Goal: Task Accomplishment & Management: Use online tool/utility

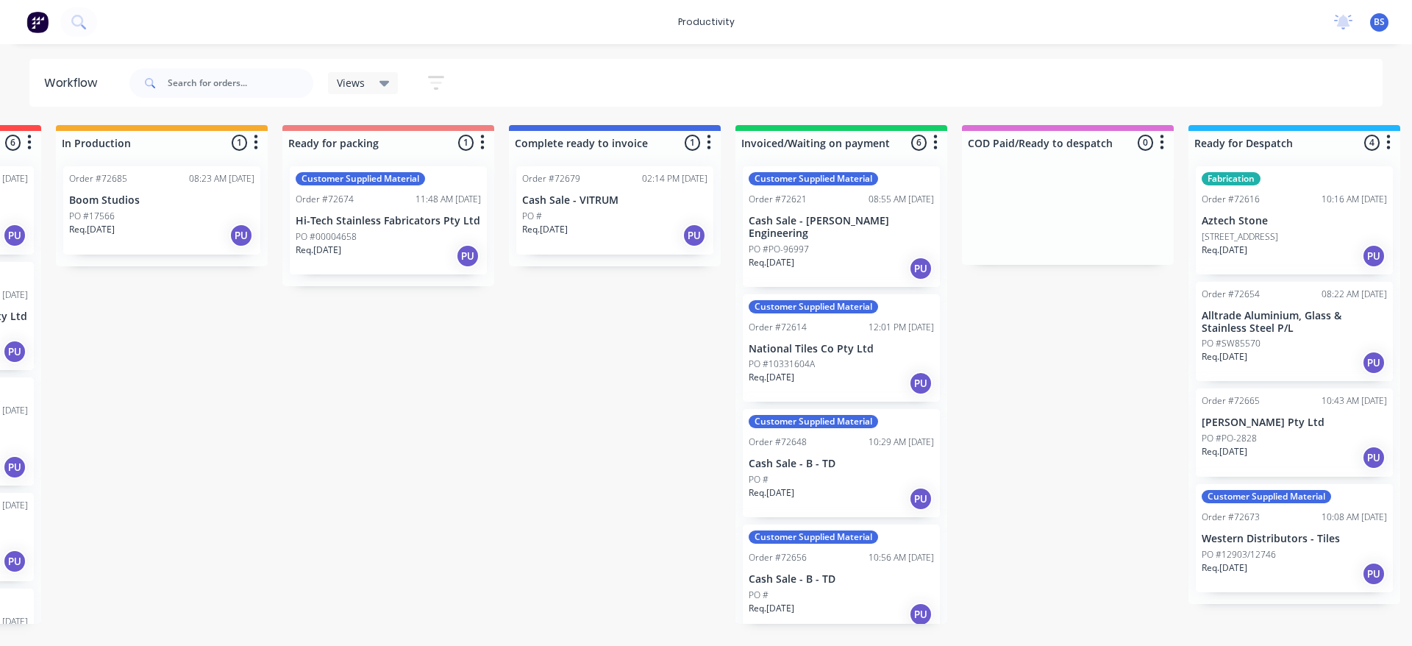
scroll to position [0, 887]
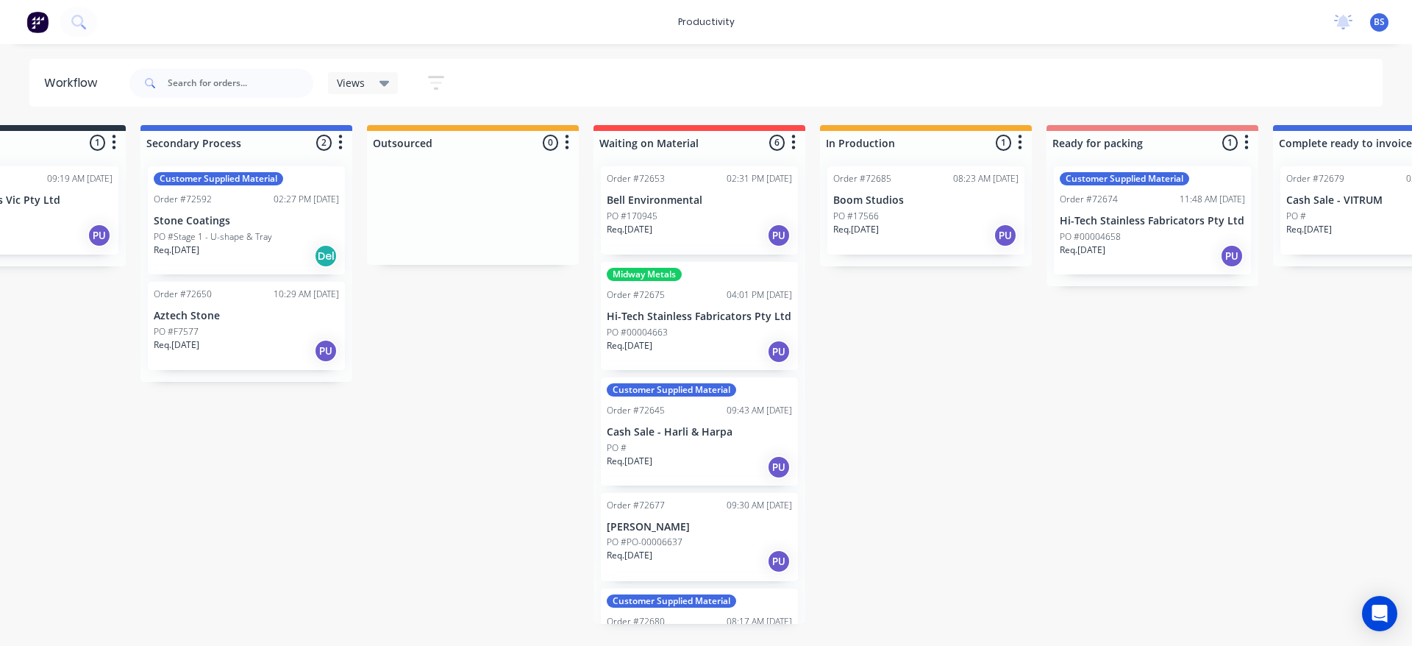
scroll to position [181, 0]
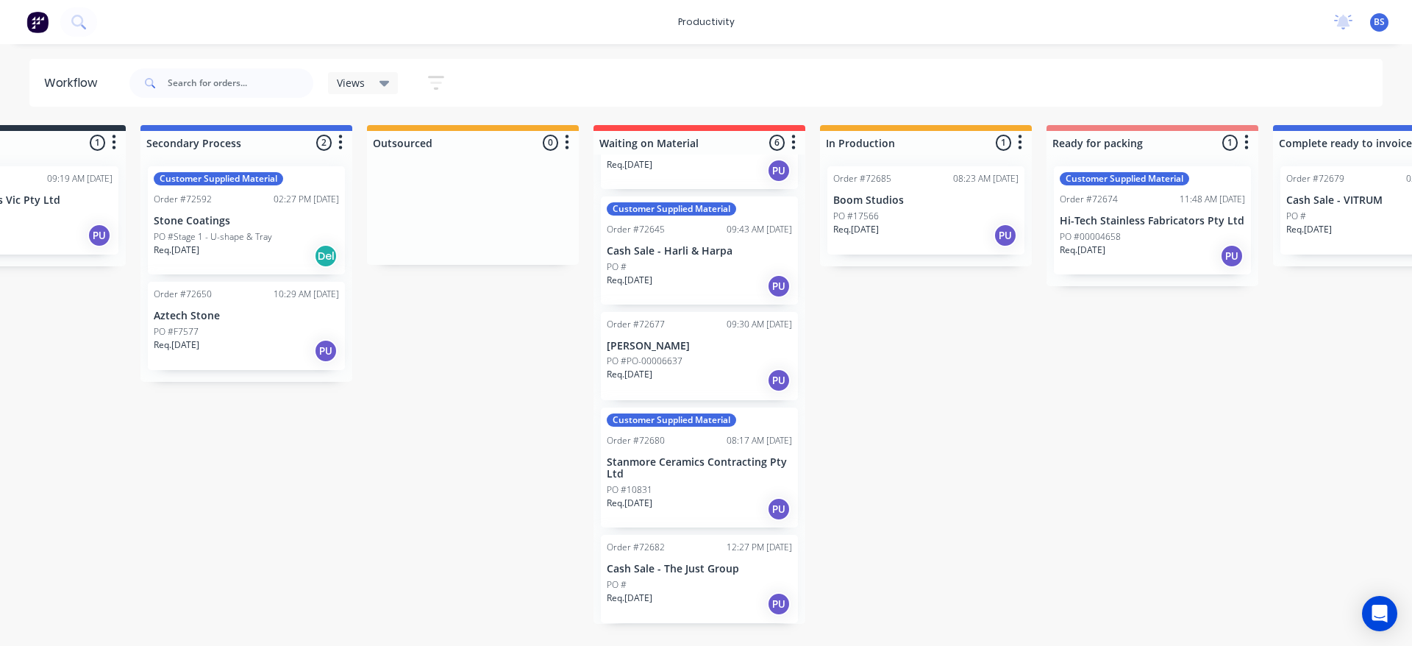
click at [729, 597] on div "Req. [DATE] PU" at bounding box center [699, 603] width 185 height 25
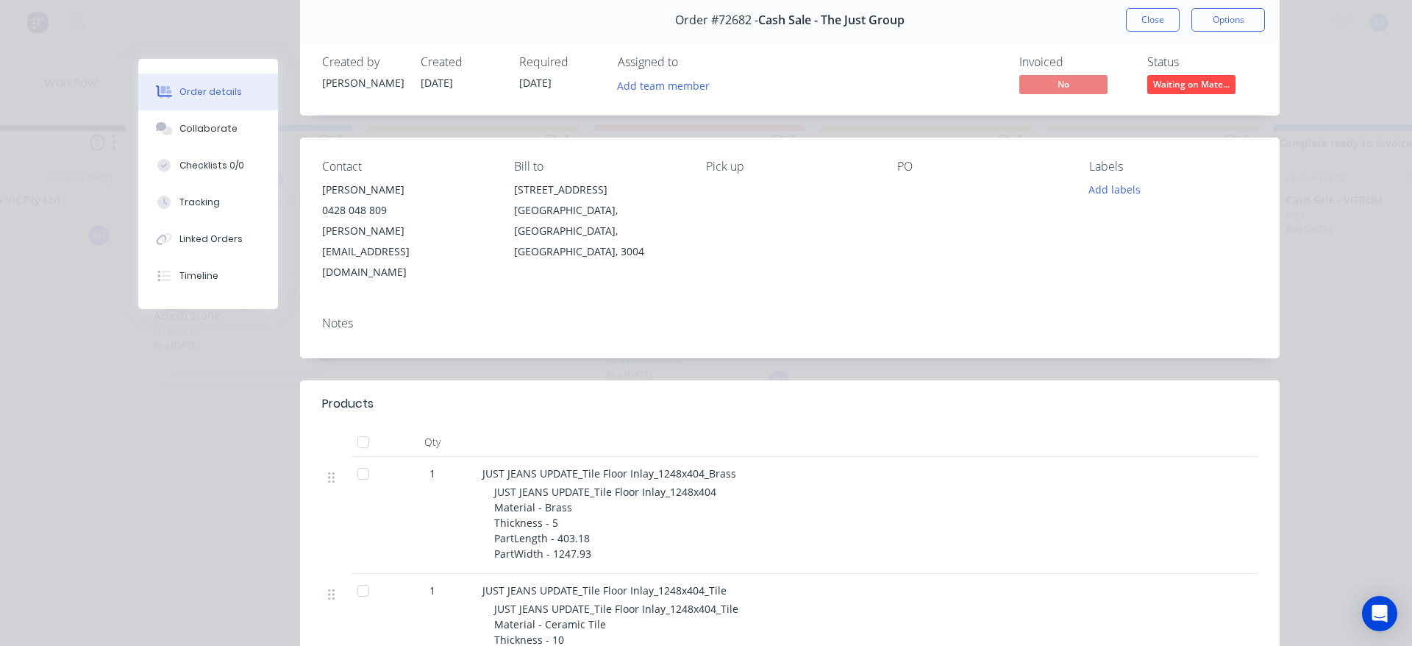
scroll to position [0, 0]
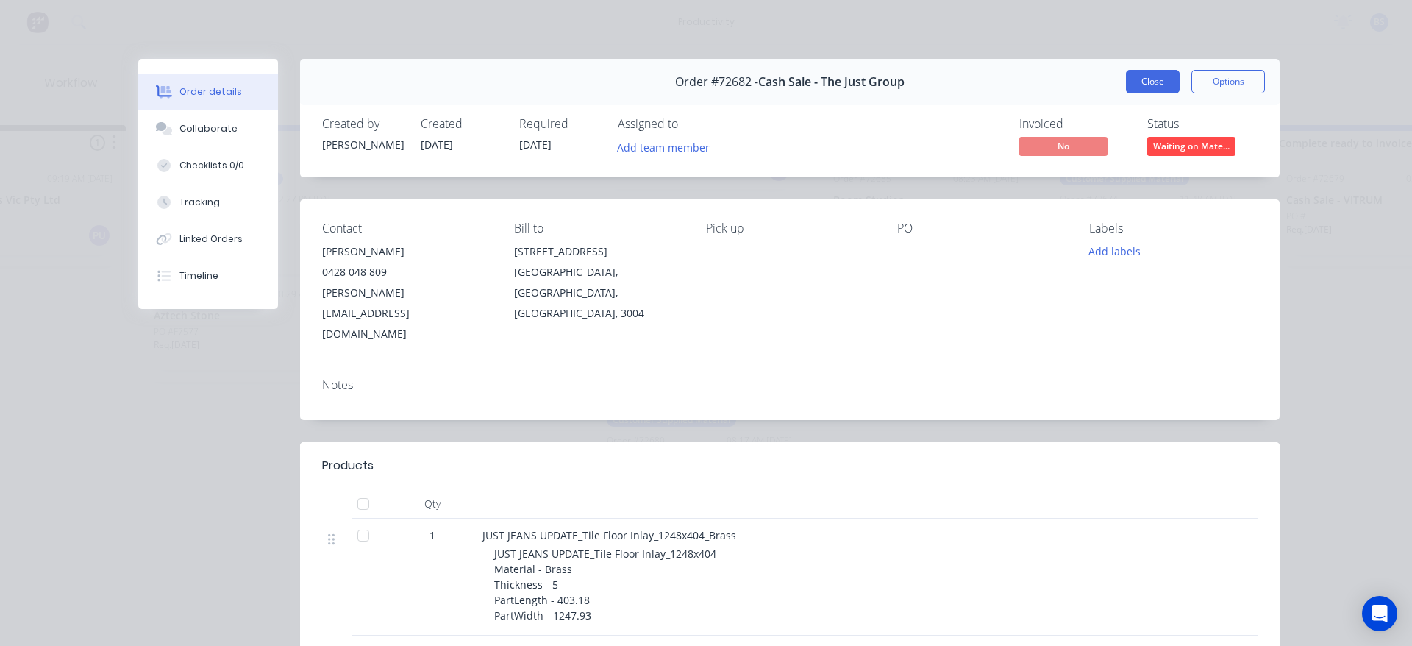
click at [1139, 81] on button "Close" at bounding box center [1153, 82] width 54 height 24
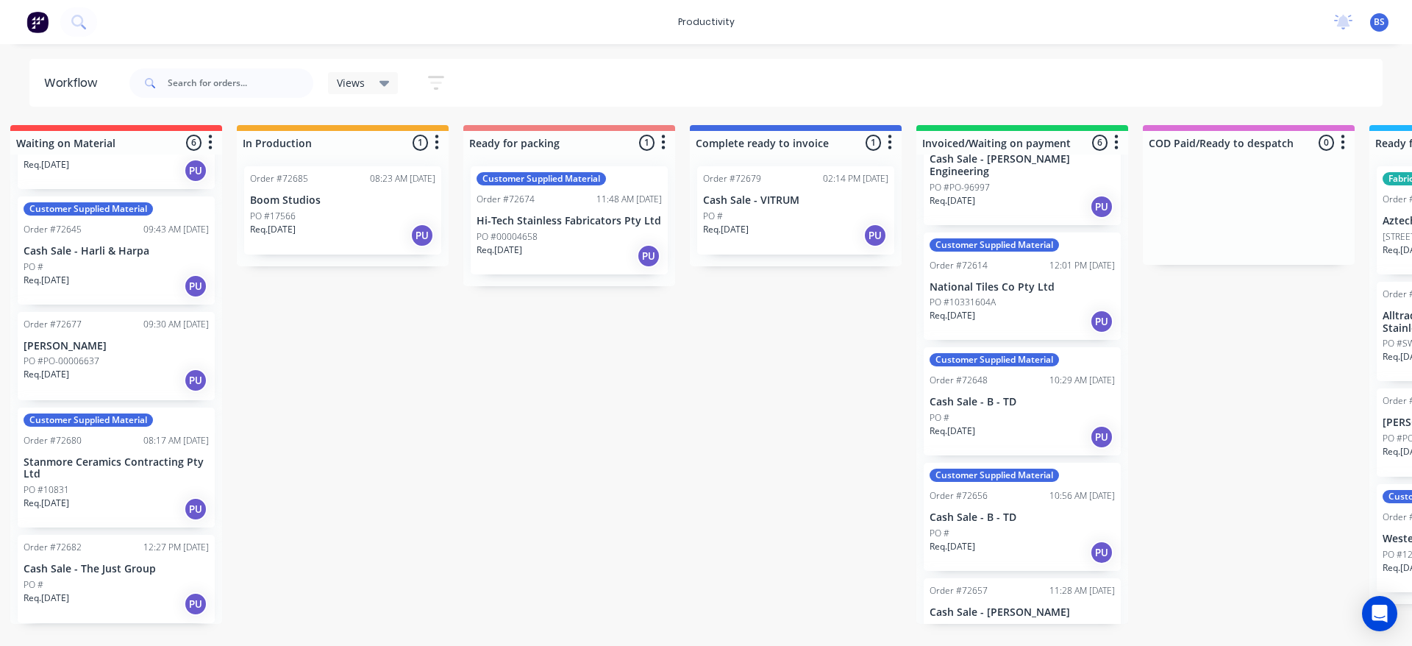
scroll to position [188, 0]
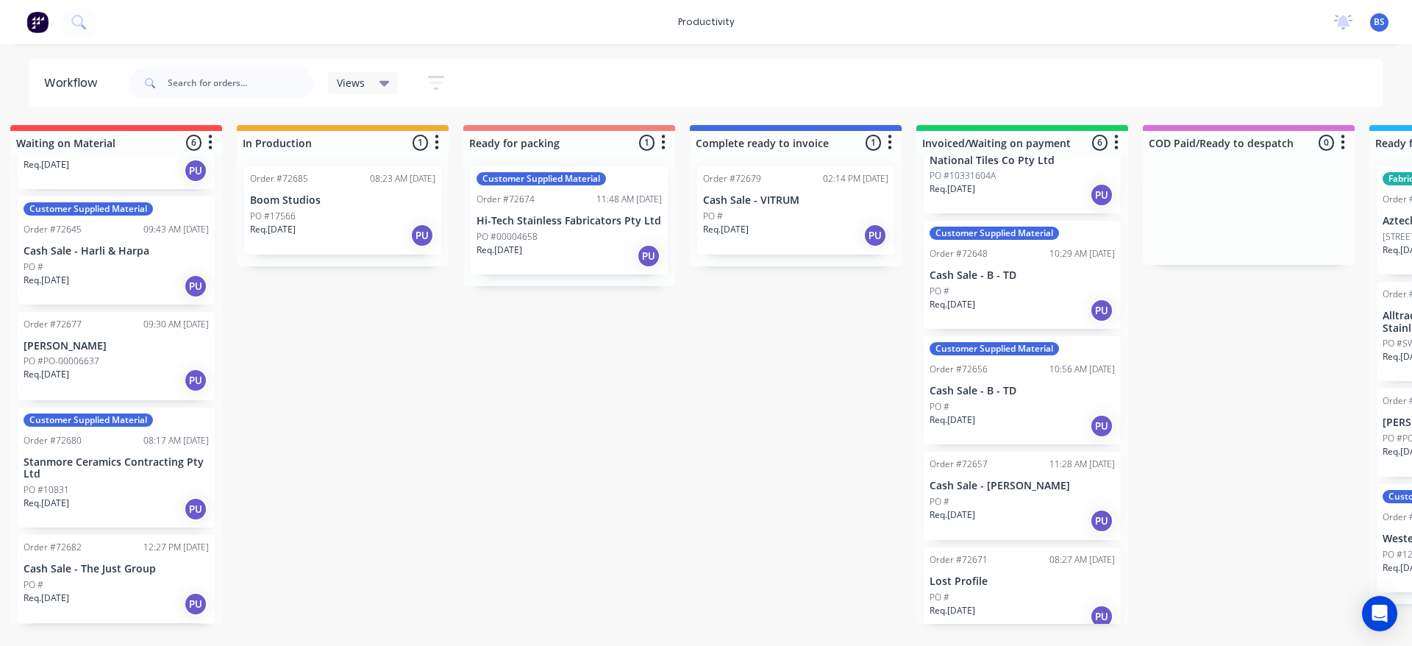
click at [1011, 508] on div "Req. [DATE] PU" at bounding box center [1021, 520] width 185 height 25
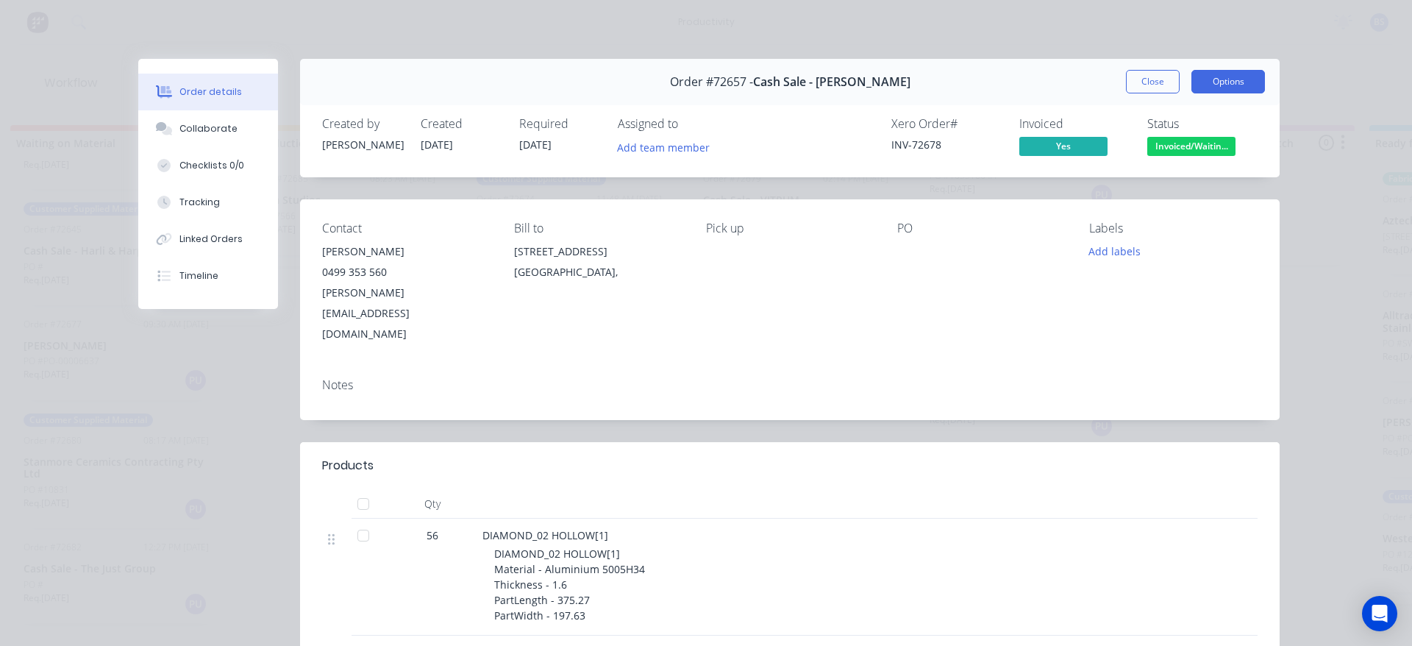
click at [1197, 82] on button "Options" at bounding box center [1228, 82] width 74 height 24
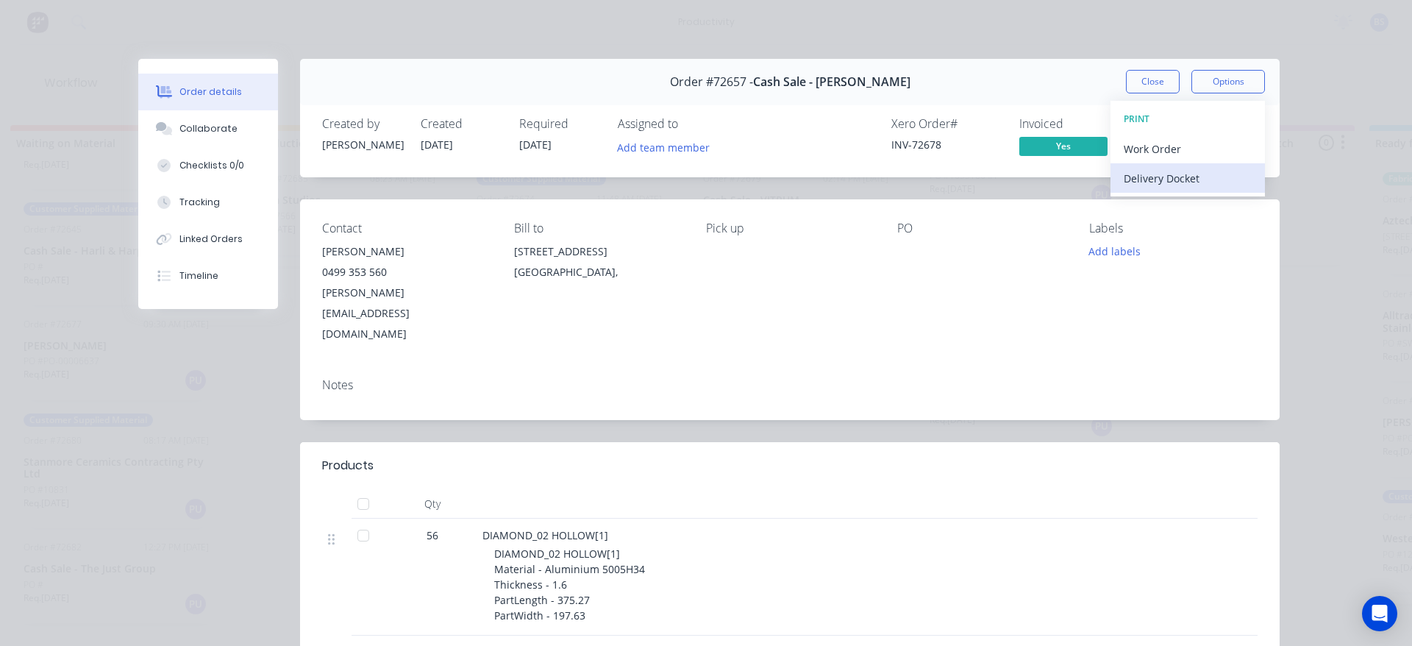
click at [1151, 180] on div "Delivery Docket" at bounding box center [1187, 178] width 128 height 21
click at [1151, 180] on div "Standard" at bounding box center [1187, 178] width 128 height 21
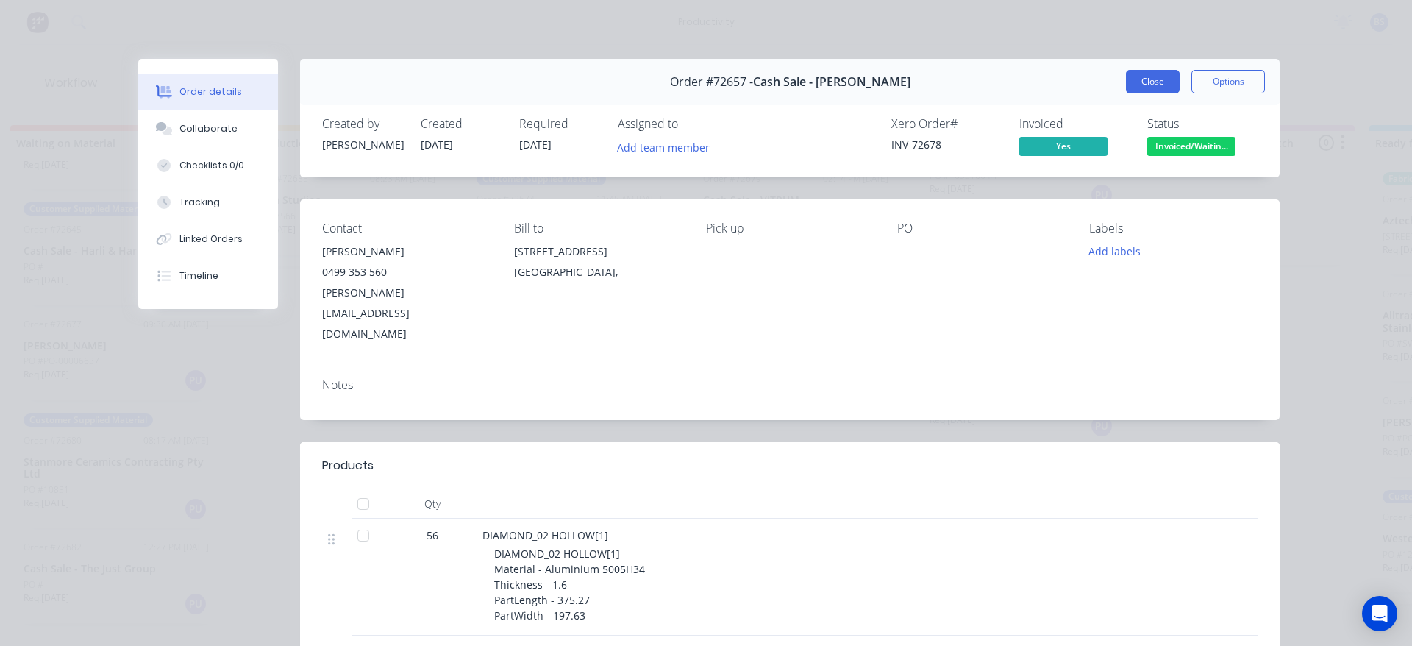
click at [1134, 79] on button "Close" at bounding box center [1153, 82] width 54 height 24
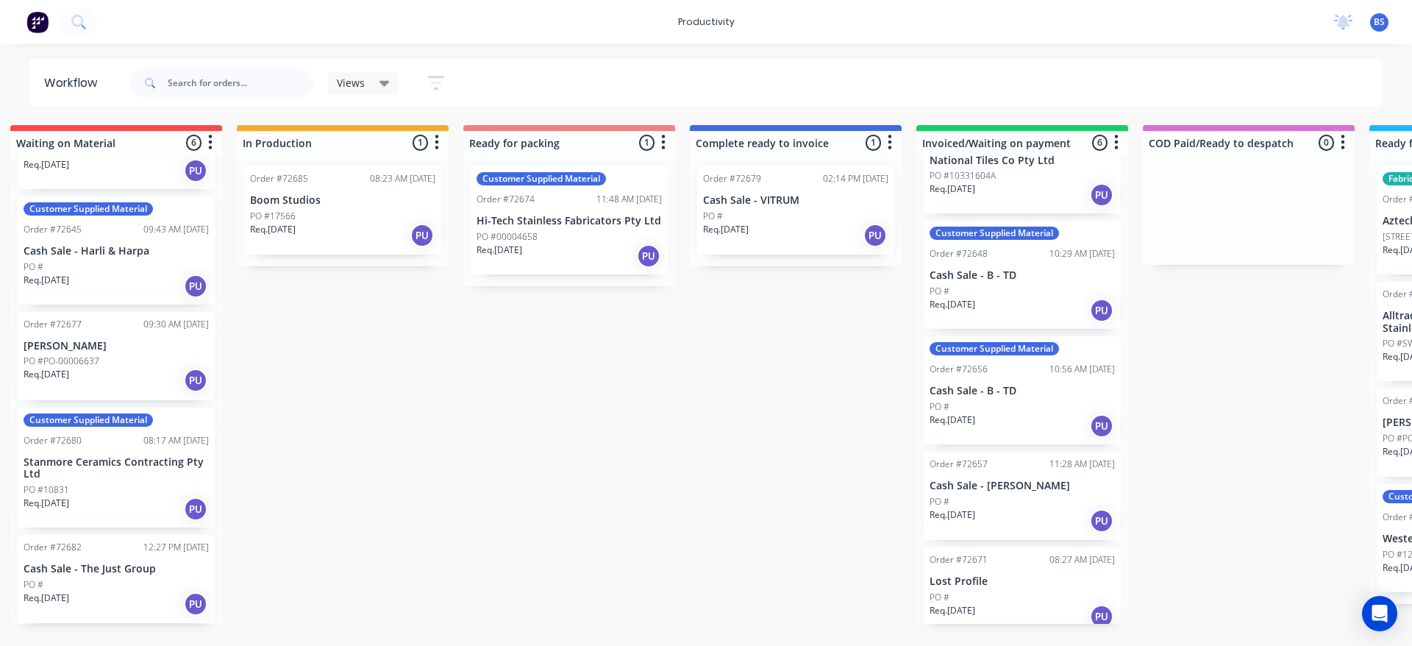
scroll to position [0, 776]
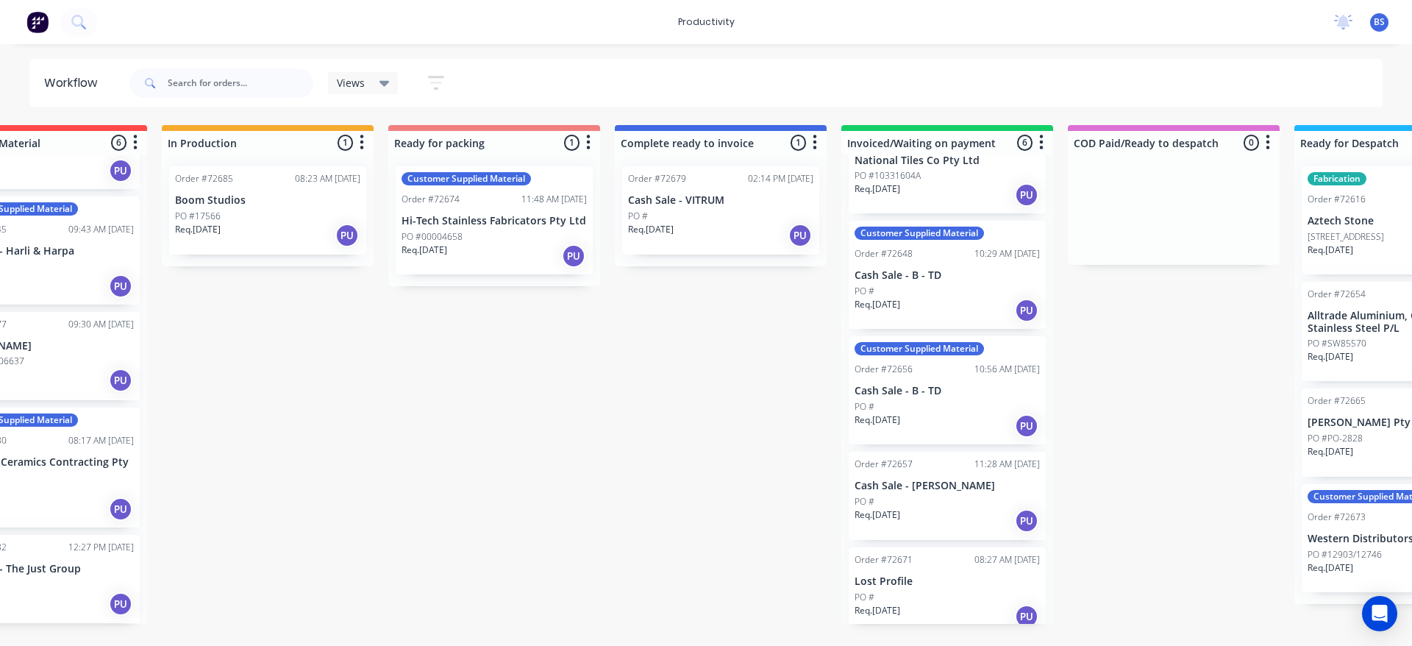
click at [936, 604] on div "Req. [DATE] PU" at bounding box center [946, 616] width 185 height 25
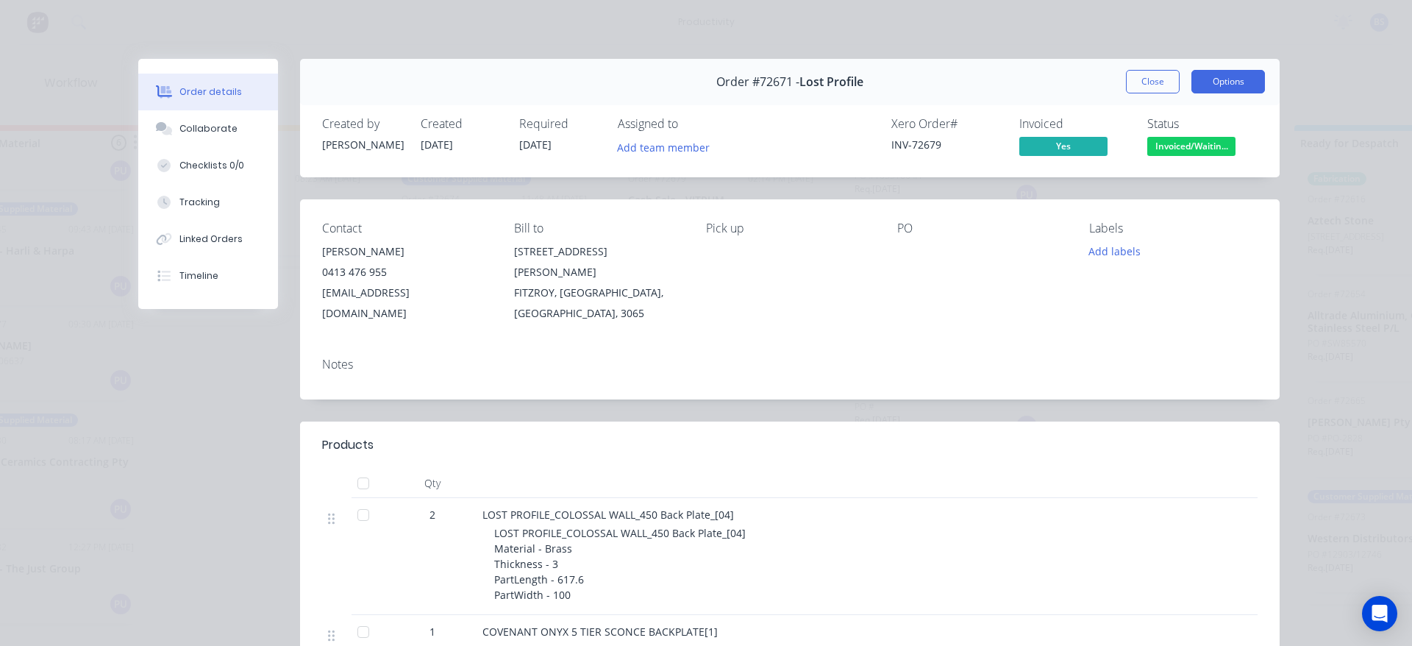
click at [1206, 90] on button "Options" at bounding box center [1228, 82] width 74 height 24
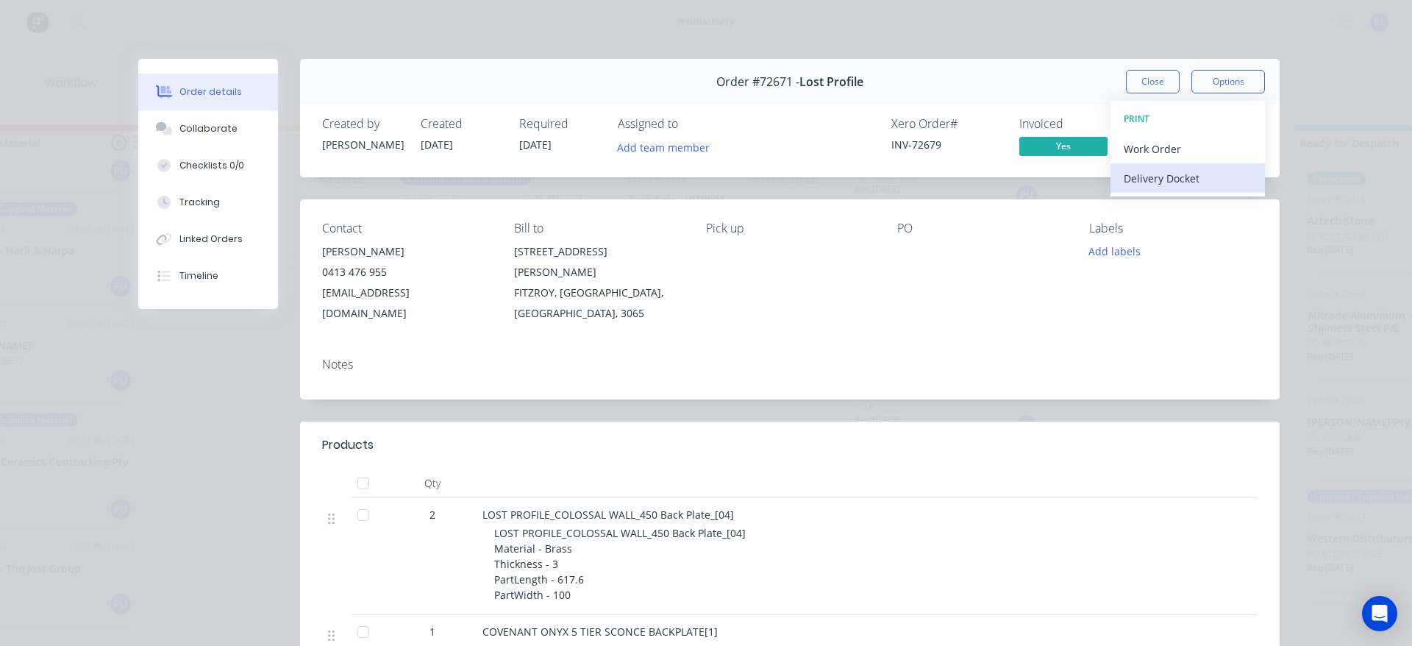
click at [1145, 174] on div "Delivery Docket" at bounding box center [1187, 178] width 128 height 21
click at [1143, 179] on div "Standard" at bounding box center [1187, 178] width 128 height 21
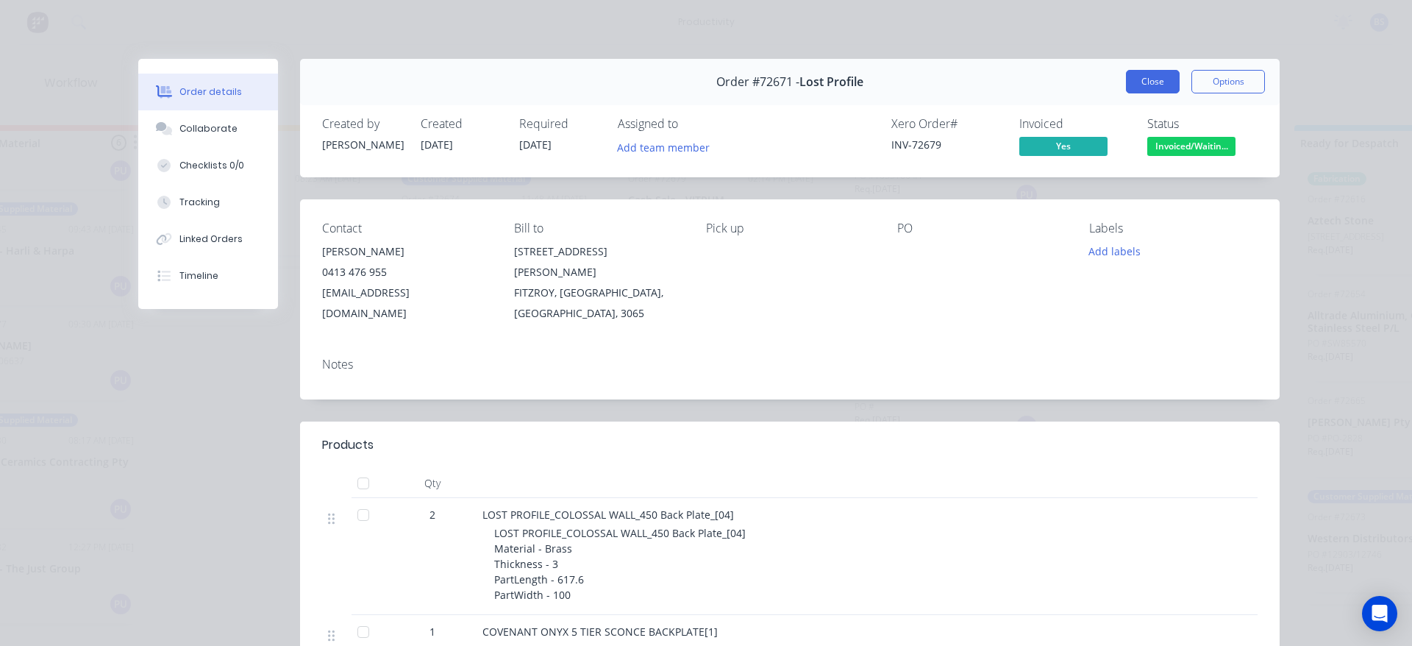
click at [1135, 85] on button "Close" at bounding box center [1153, 82] width 54 height 24
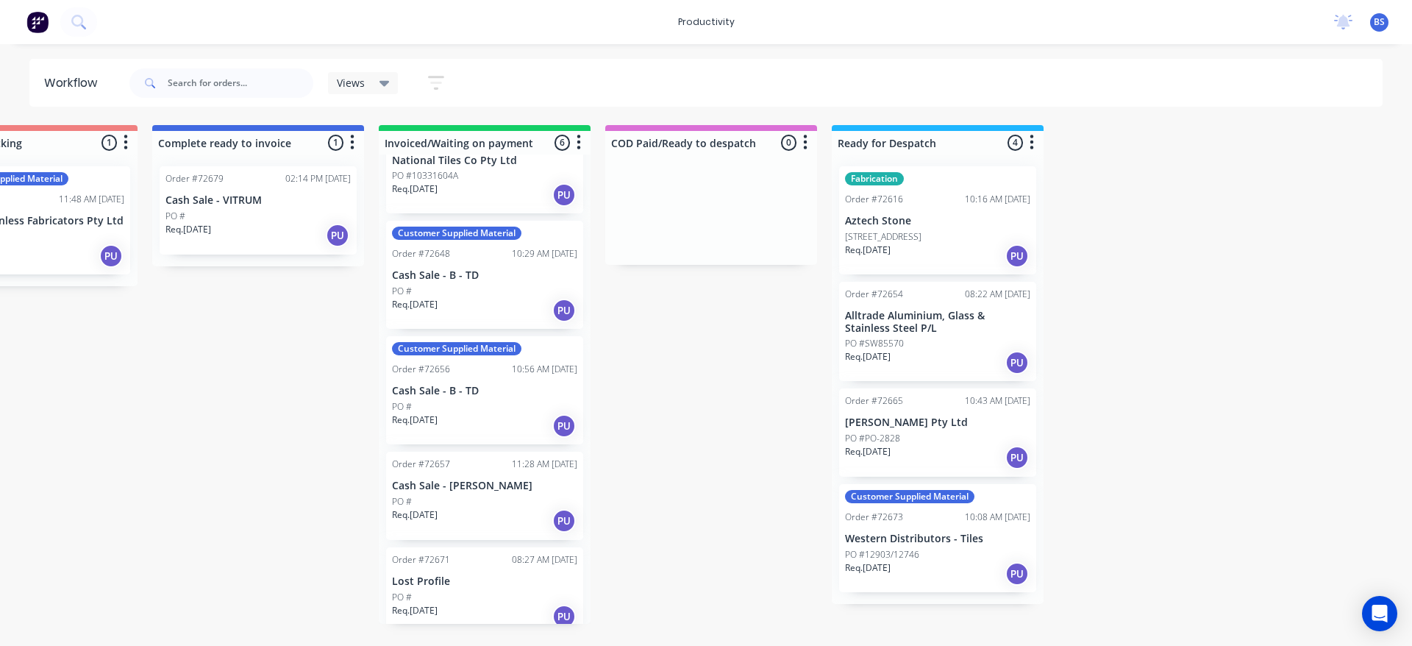
scroll to position [0, 1245]
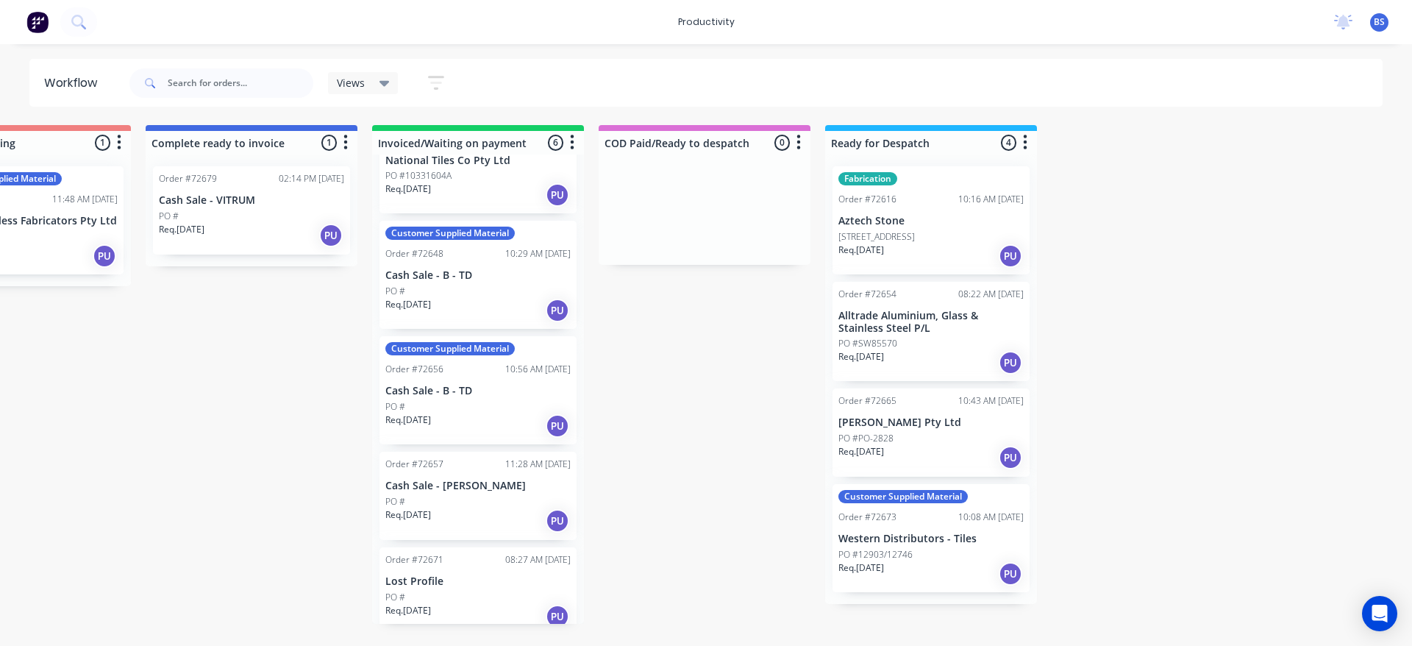
click at [960, 578] on div "Req. [DATE] PU" at bounding box center [930, 573] width 185 height 25
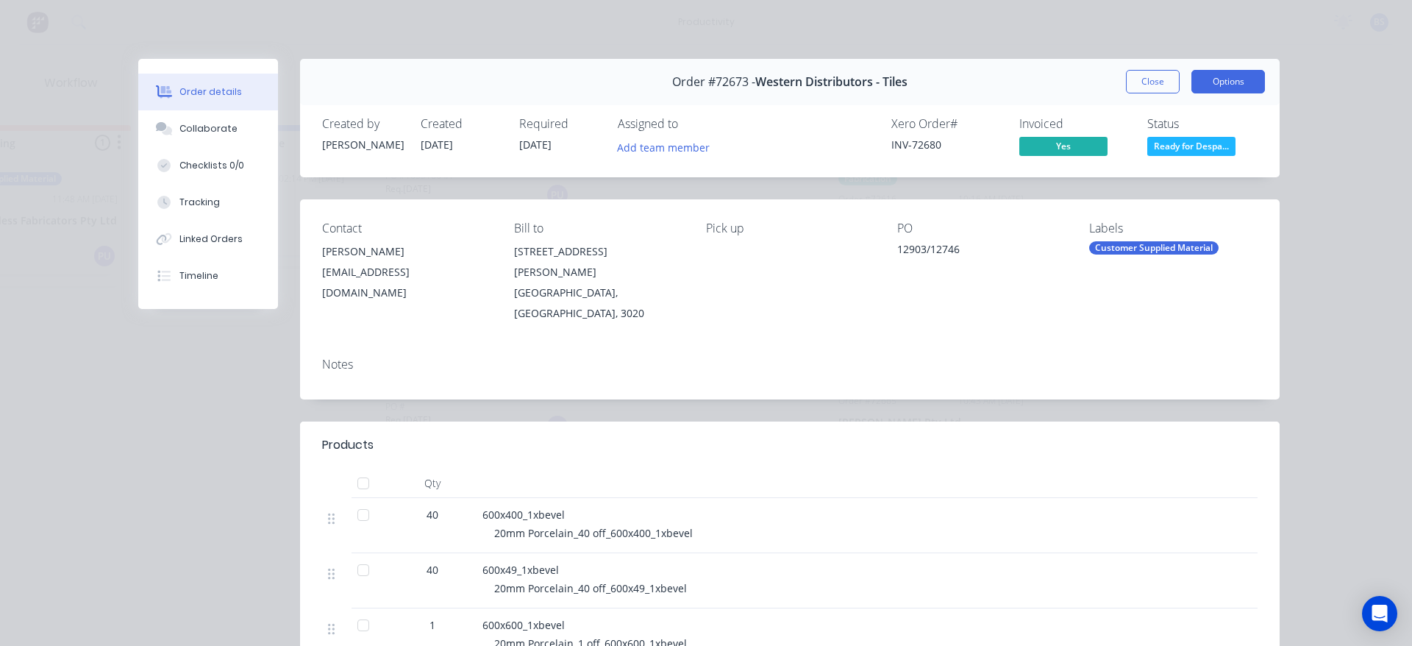
click at [1213, 85] on button "Options" at bounding box center [1228, 82] width 74 height 24
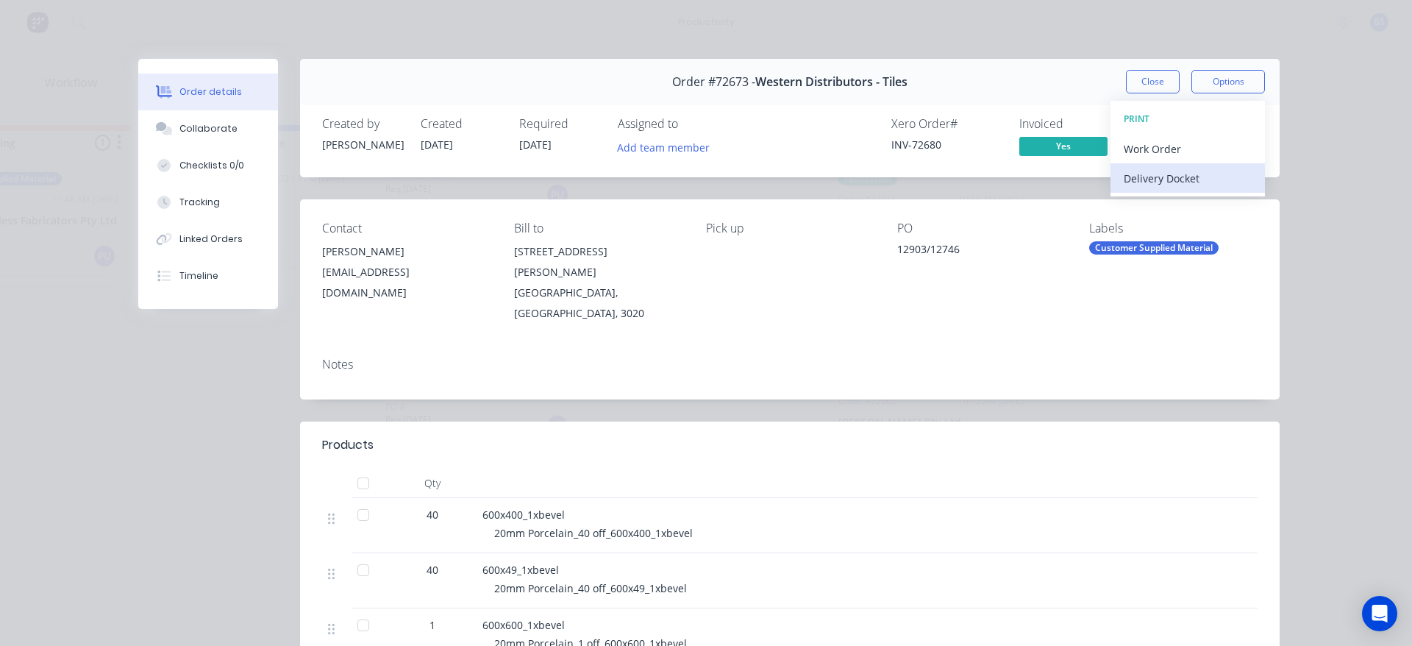
click at [1175, 176] on div "Delivery Docket" at bounding box center [1187, 178] width 128 height 21
click at [1158, 179] on div "Standard" at bounding box center [1187, 178] width 128 height 21
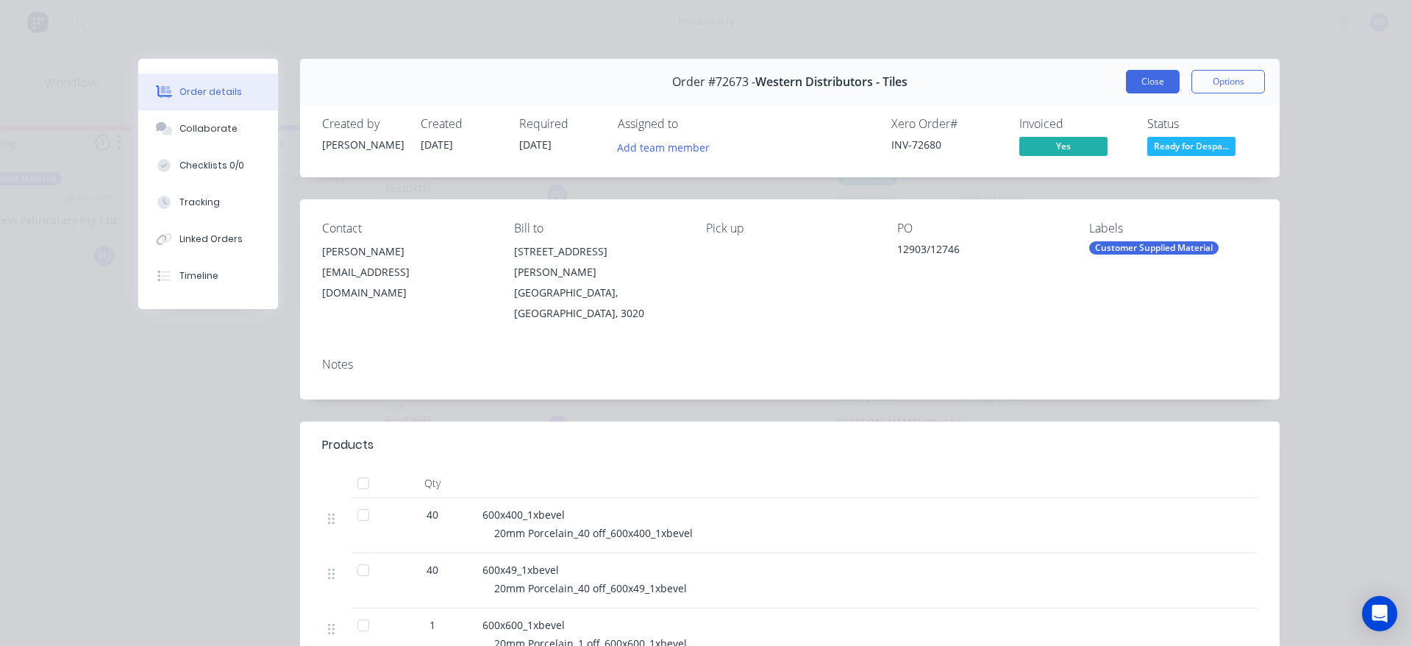
click at [1159, 82] on button "Close" at bounding box center [1153, 82] width 54 height 24
